Goal: Information Seeking & Learning: Learn about a topic

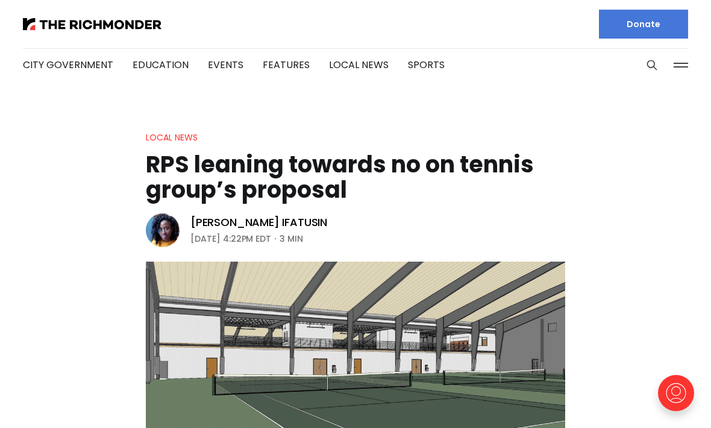
click at [96, 14] on div at bounding box center [184, 24] width 323 height 48
click at [102, 22] on img at bounding box center [92, 24] width 139 height 12
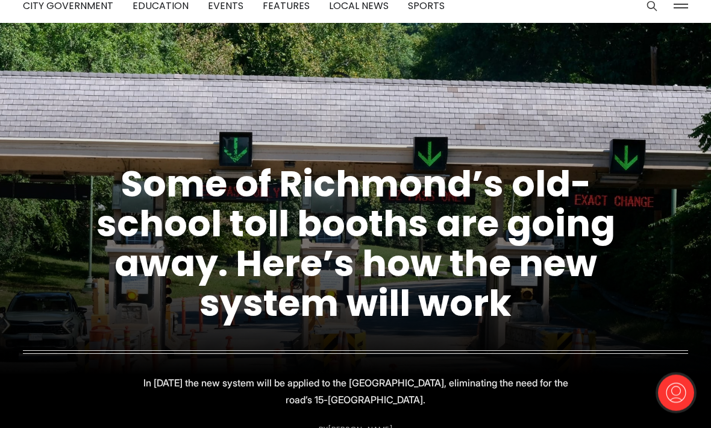
scroll to position [82, 0]
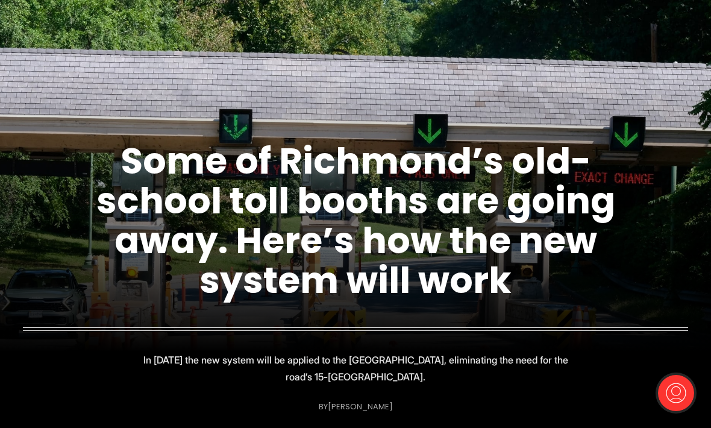
click at [490, 290] on link "Some of Richmond’s old-school toll booths are going away. Here’s how the new sy…" at bounding box center [355, 221] width 519 height 170
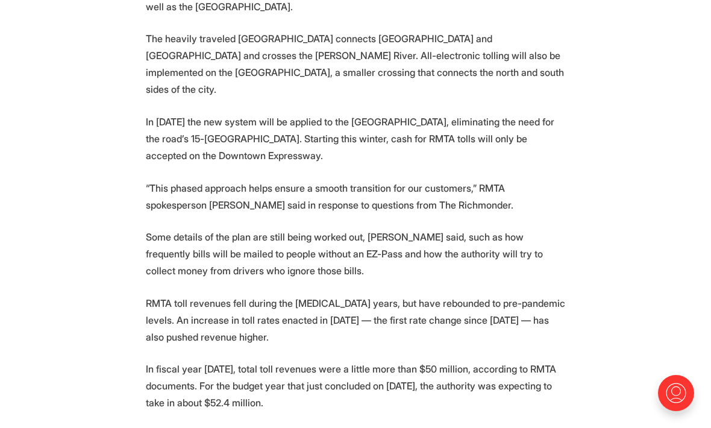
scroll to position [1203, 0]
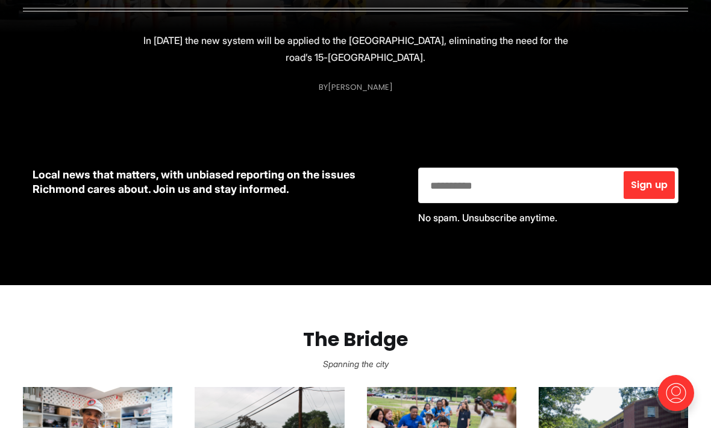
scroll to position [401, 0]
